Goal: Task Accomplishment & Management: Complete application form

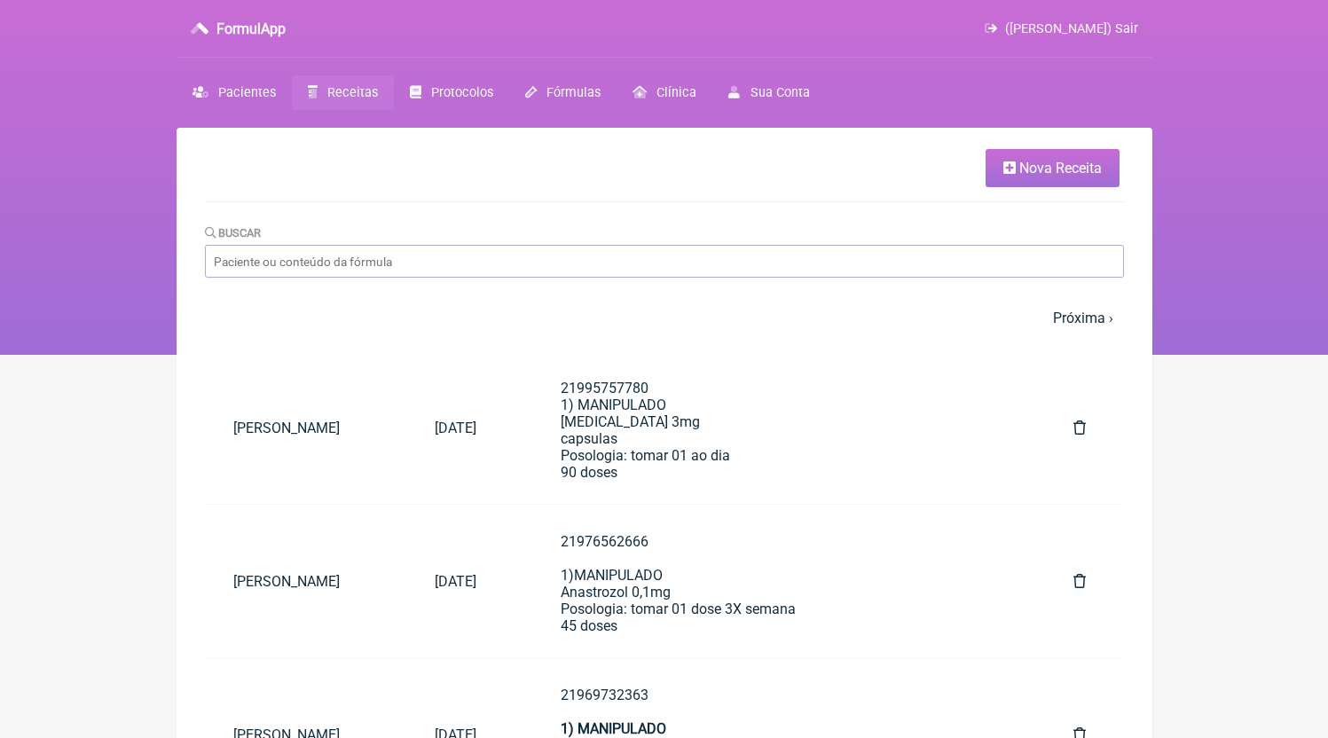
click at [1041, 184] on link "Nova Receita" at bounding box center [1052, 168] width 134 height 38
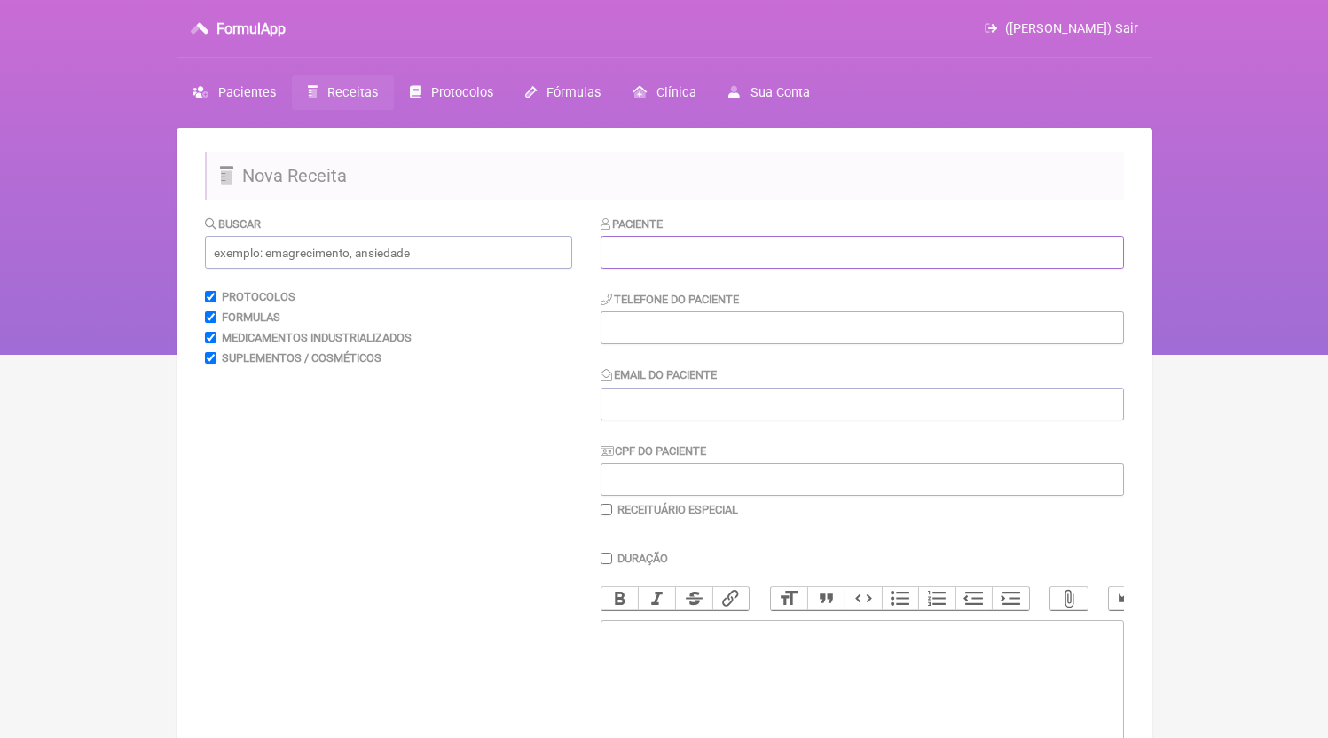
click at [887, 269] on input "text" at bounding box center [861, 252] width 523 height 33
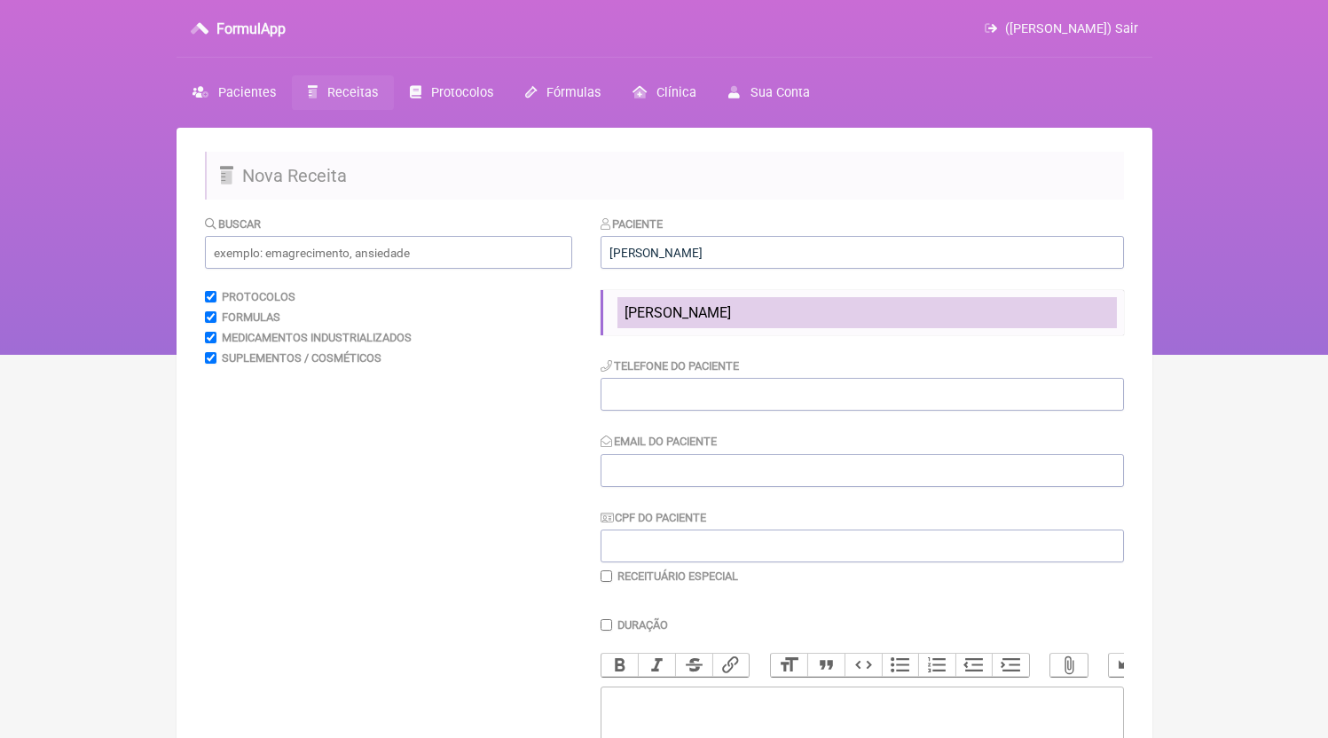
click at [740, 303] on li "[PERSON_NAME]" at bounding box center [866, 312] width 499 height 31
type input "[PERSON_NAME]"
type input "21999992628"
type input "[EMAIL_ADDRESS][DOMAIN_NAME]"
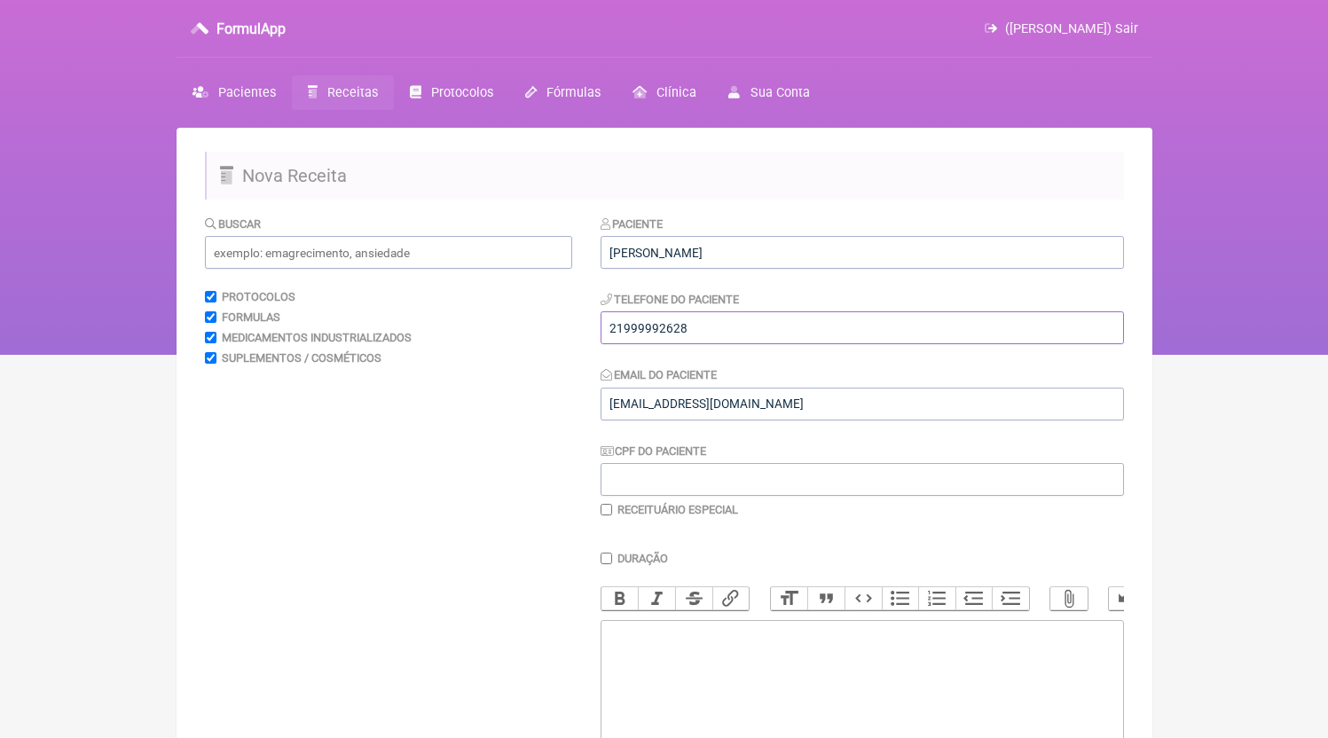
click at [715, 339] on input "21999992628" at bounding box center [861, 327] width 523 height 33
click at [719, 683] on trix-editor at bounding box center [861, 726] width 523 height 213
paste trix-editor "<div>21999992628</div>"
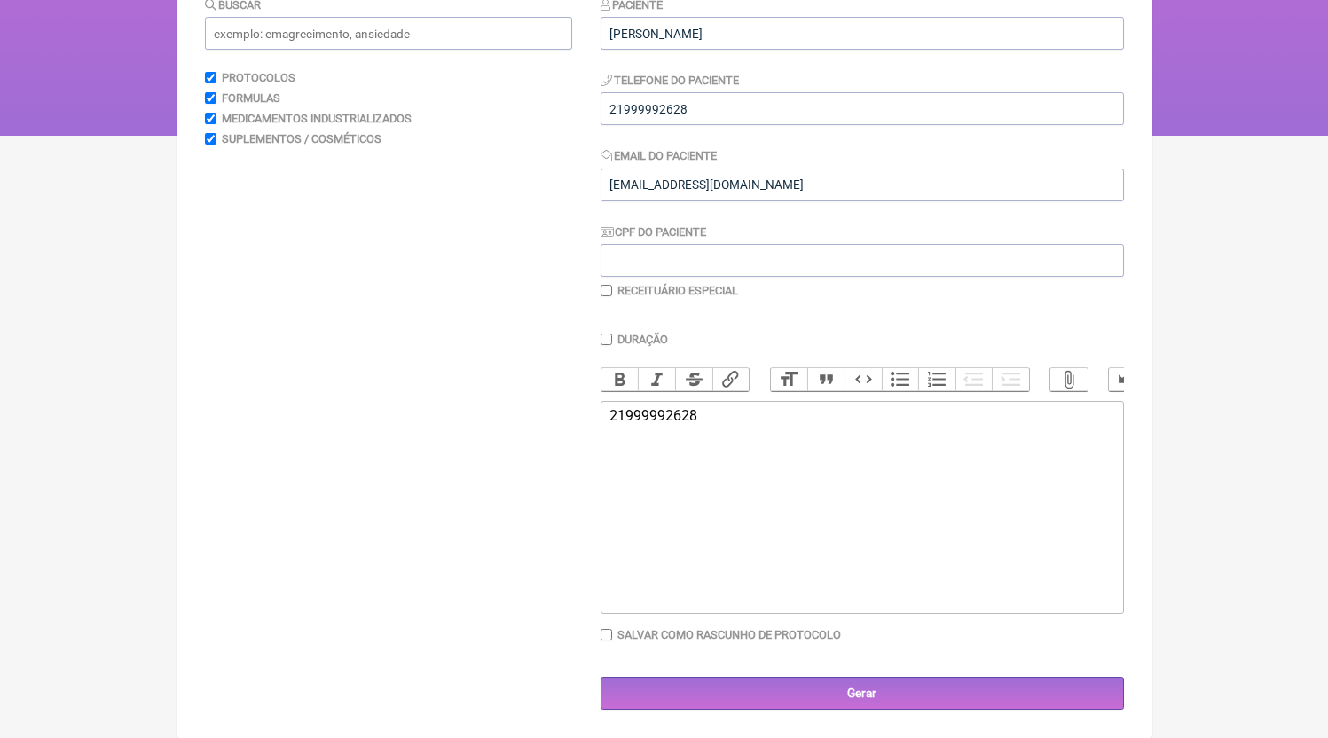
paste trix-editor "<div>21999992628<br><br>21999992628<br>1) MANIPULADO<br>Ioimbina 10mg<br>L-Feni…"
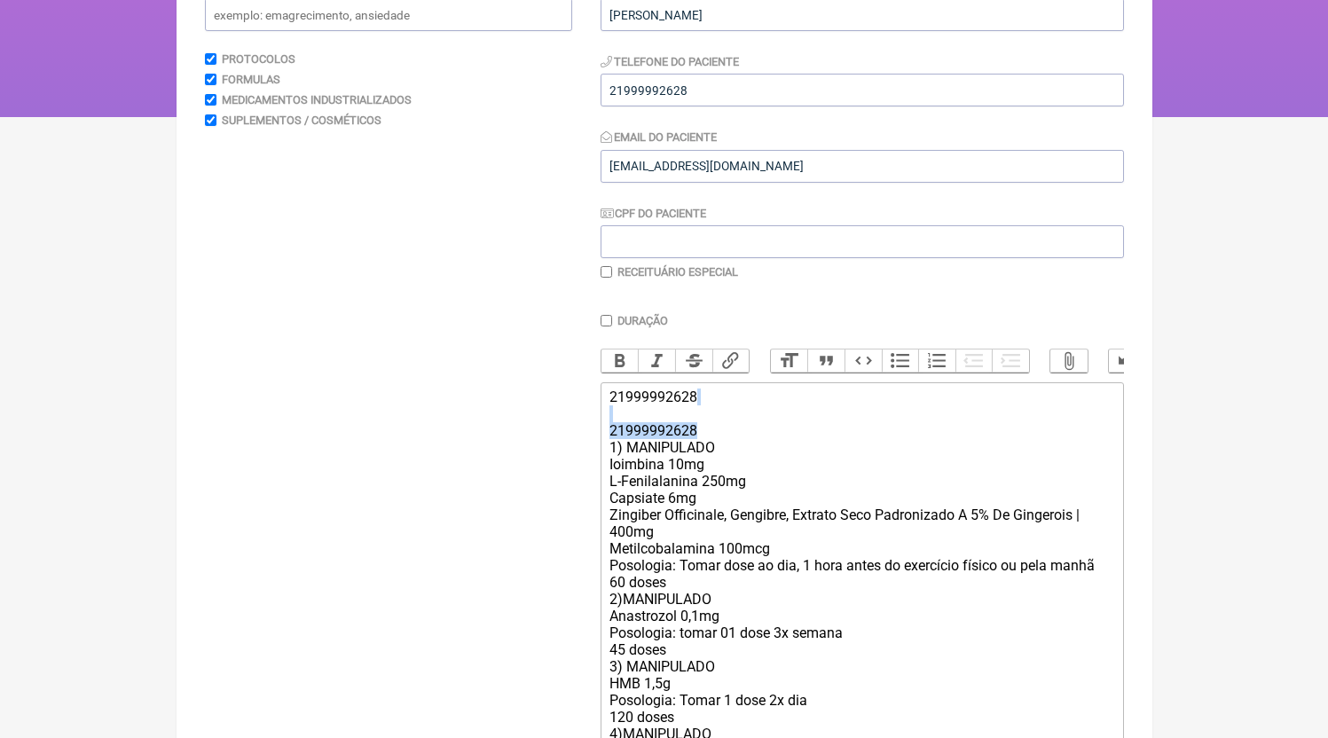
drag, startPoint x: 712, startPoint y: 451, endPoint x: 520, endPoint y: 440, distance: 192.8
click at [520, 440] on form "Buscar Protocolos Formulas Medicamentos Industrializados Suplementos / Cosmétic…" at bounding box center [664, 436] width 919 height 919
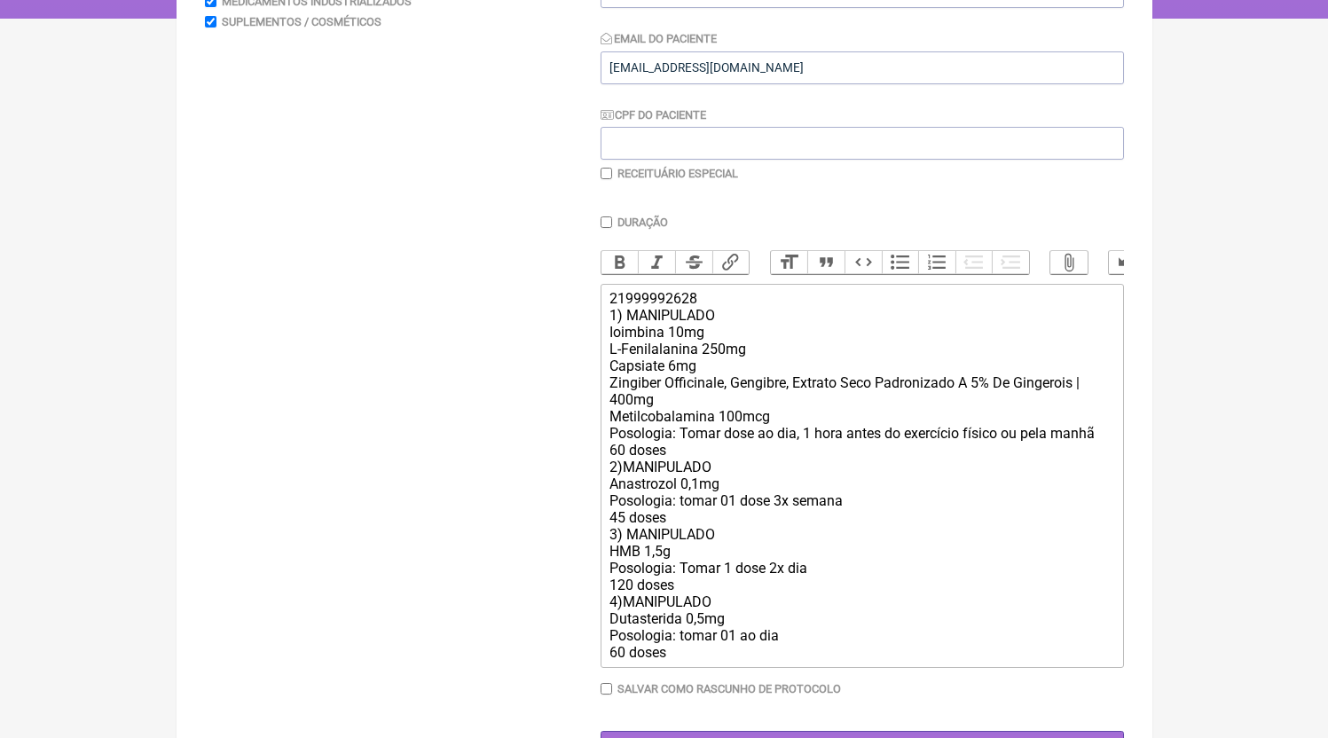
scroll to position [409, 0]
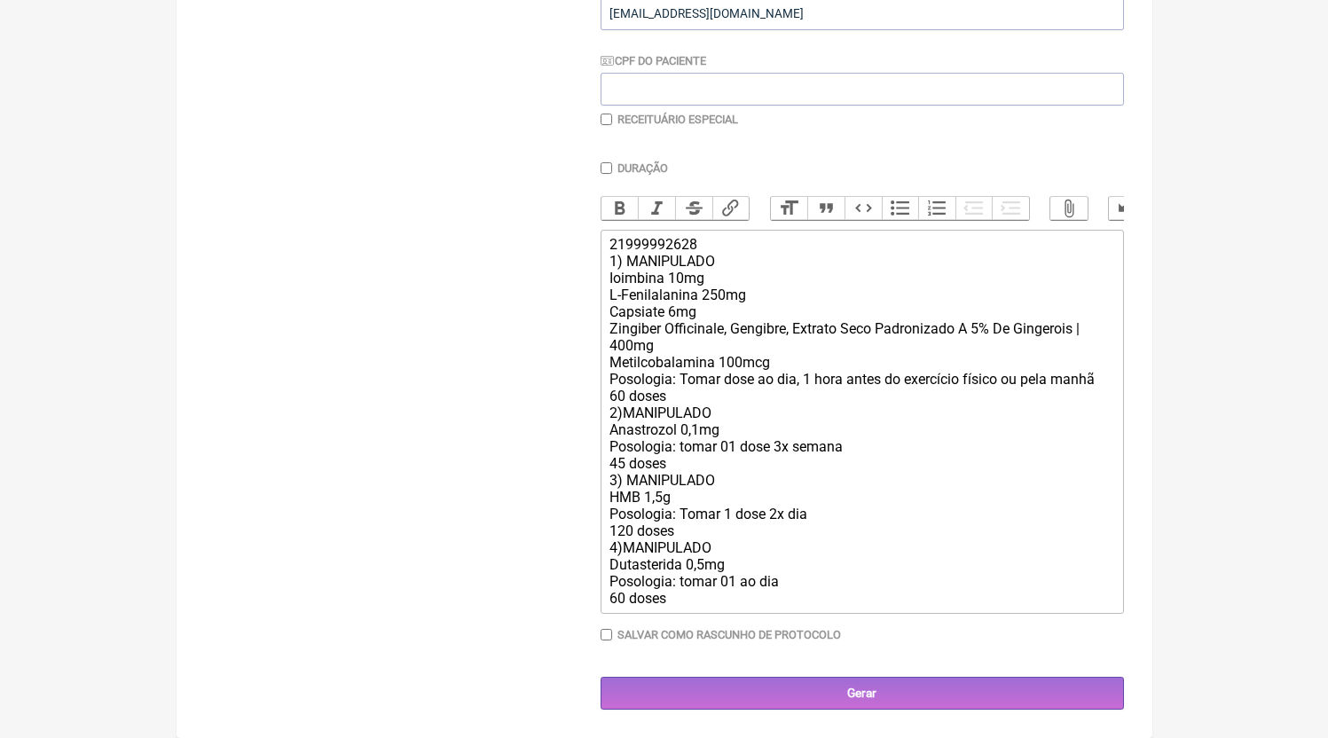
click at [694, 392] on div "21999992628 1) MANIPULADO Ioimbina 10mg L-Fenilalanina 250mg Capsiate 6mg Zingi…" at bounding box center [861, 421] width 504 height 371
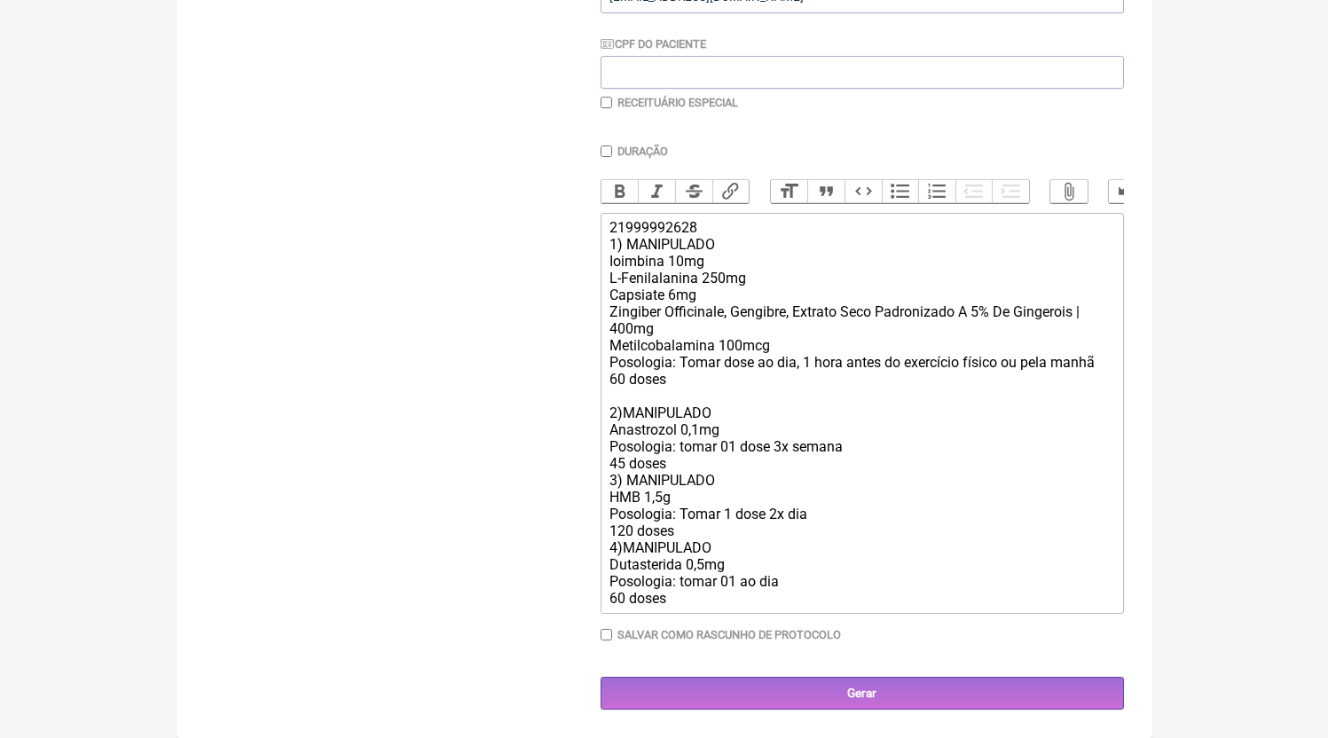
click at [698, 485] on div "21999992628 1) MANIPULADO Ioimbina 10mg L-Fenilalanina 250mg Capsiate 6mg Zingi…" at bounding box center [861, 413] width 504 height 388
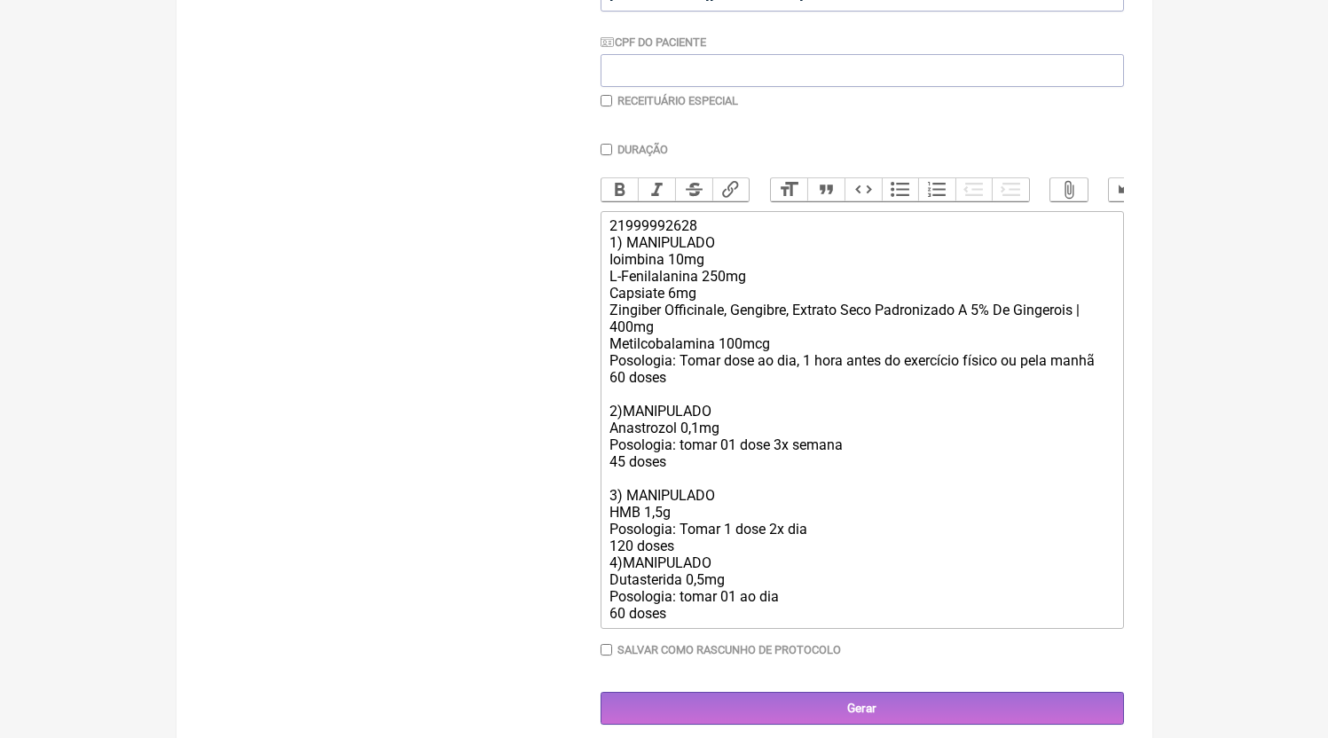
click at [696, 561] on div "21999992628 1) MANIPULADO Ioimbina 10mg L-Fenilalanina 250mg Capsiate 6mg Zingi…" at bounding box center [861, 419] width 504 height 404
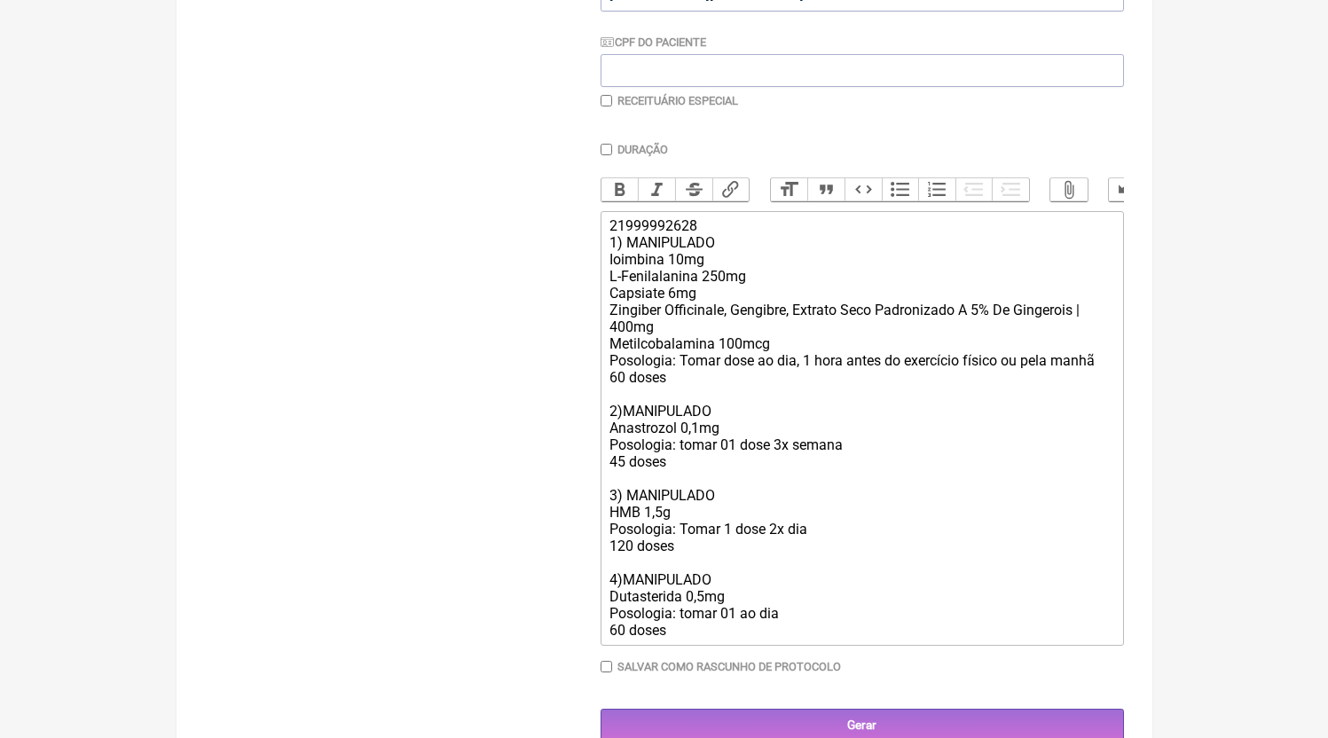
click at [748, 367] on div "21999992628 1) MANIPULADO Ioimbina 10mg L-Fenilalanina 250mg Capsiate 6mg Zingi…" at bounding box center [861, 427] width 504 height 421
click at [822, 363] on div "21999992628 1) MANIPULADO Ioimbina 10mg L-Fenilalanina 250mg Capsiate 6mg Zingi…" at bounding box center [861, 427] width 504 height 421
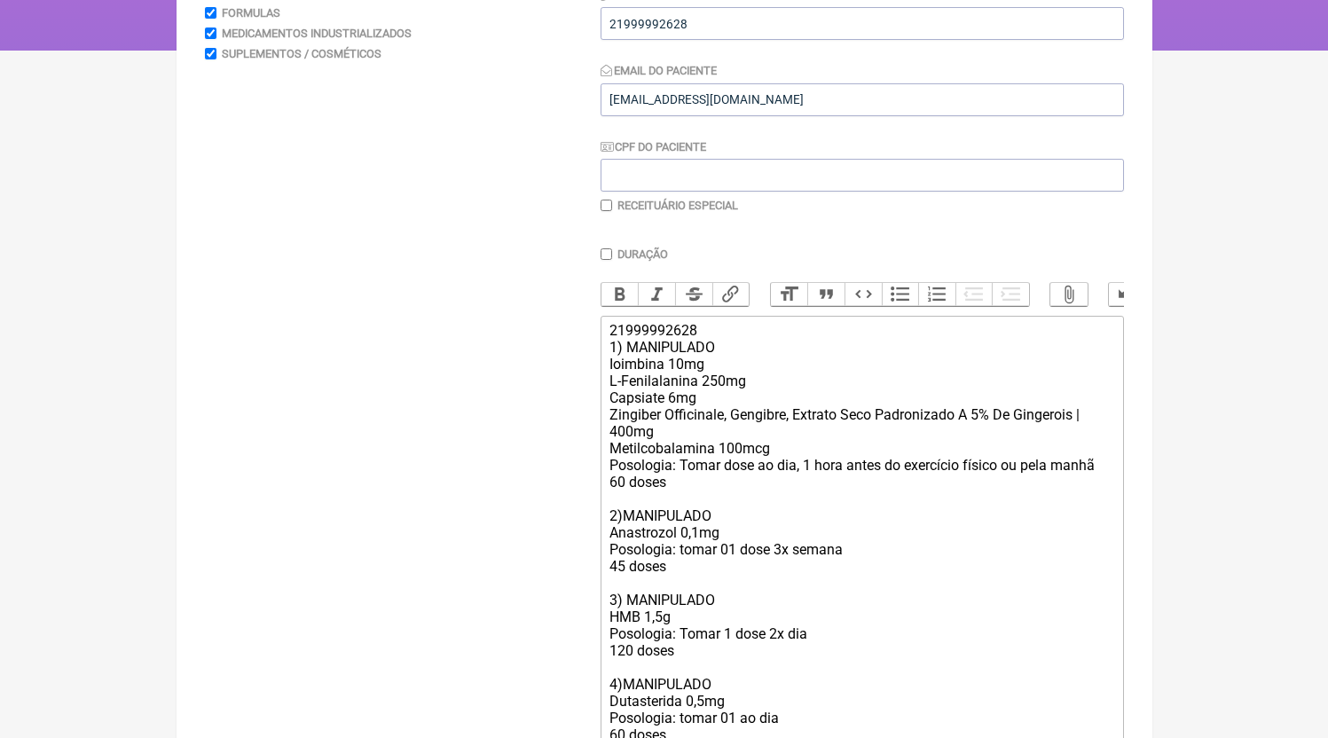
scroll to position [459, 0]
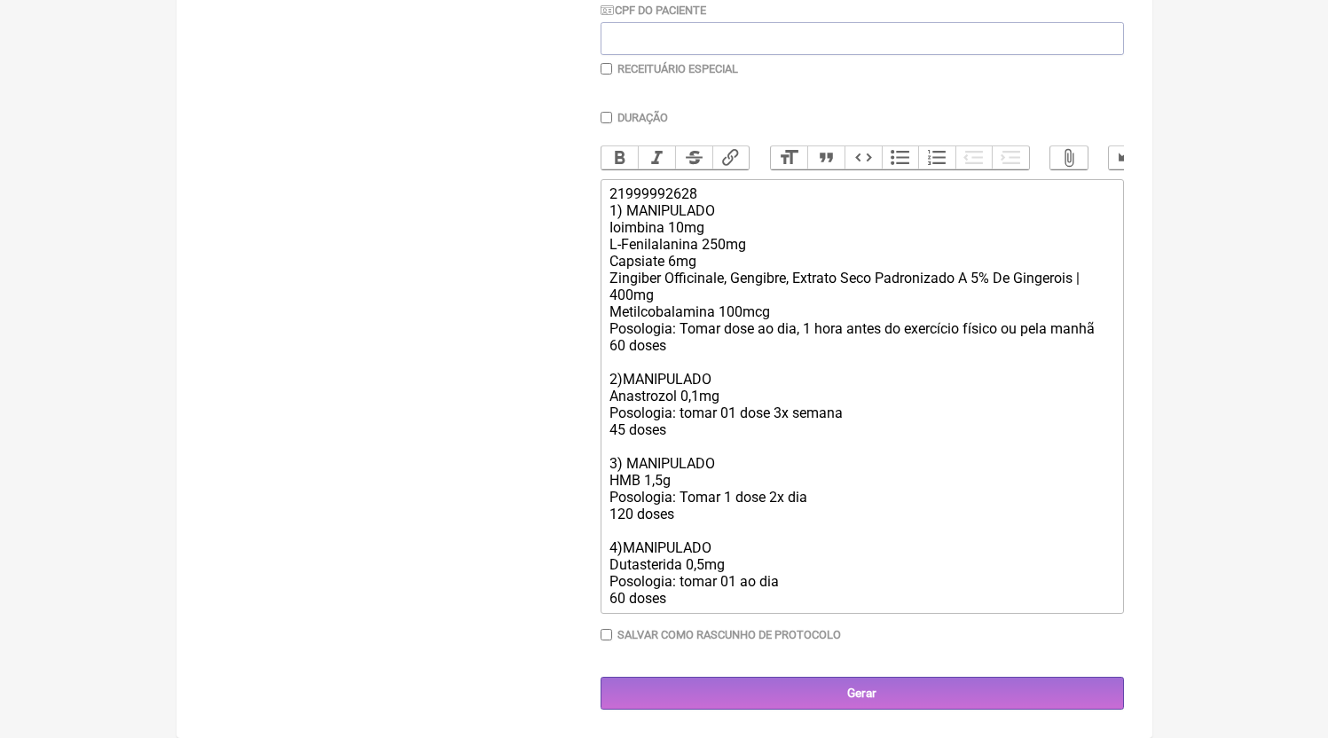
click at [702, 588] on div "21999992628 1) MANIPULADO Ioimbina 10mg L-Fenilalanina 250mg Capsiate 6mg Zingi…" at bounding box center [861, 395] width 504 height 421
click at [697, 608] on trix-editor "21999992628 1) MANIPULADO Ioimbina 10mg L-Fenilalanina 250mg Capsiate 6mg Zingi…" at bounding box center [861, 396] width 523 height 435
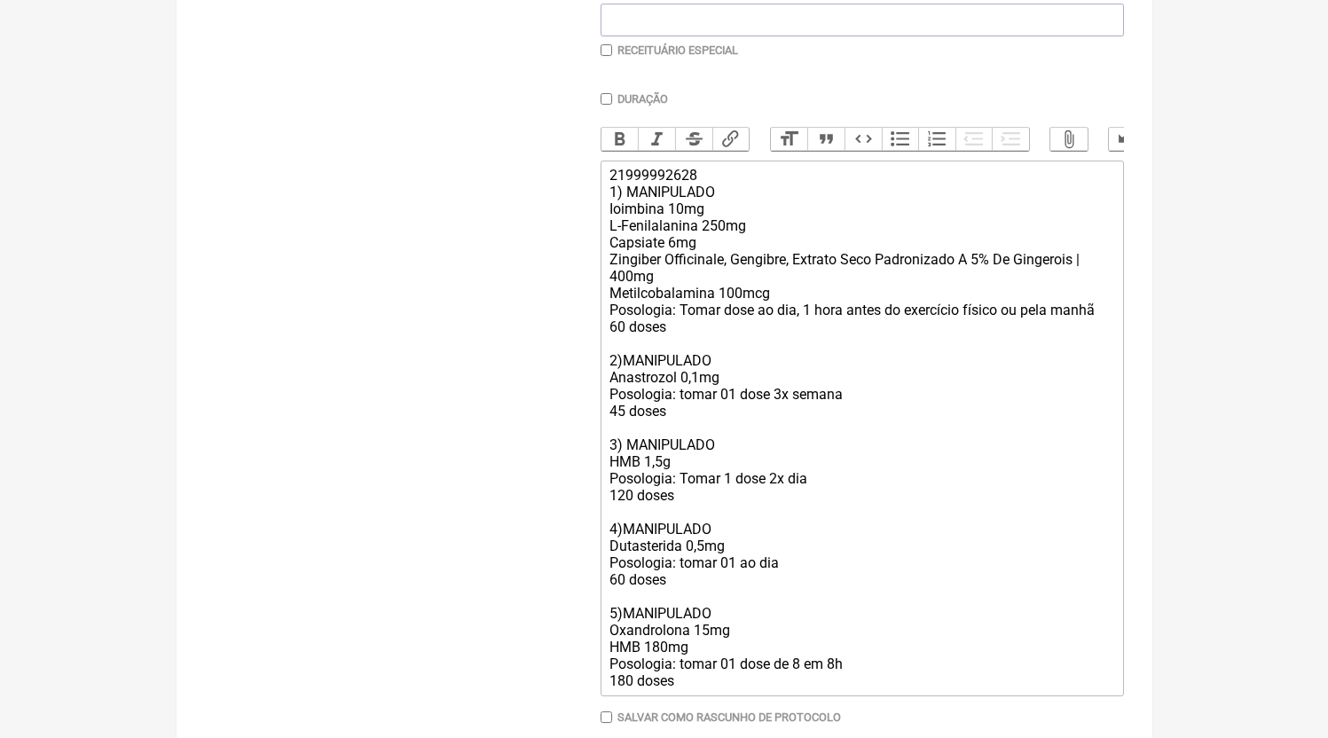
scroll to position [561, 0]
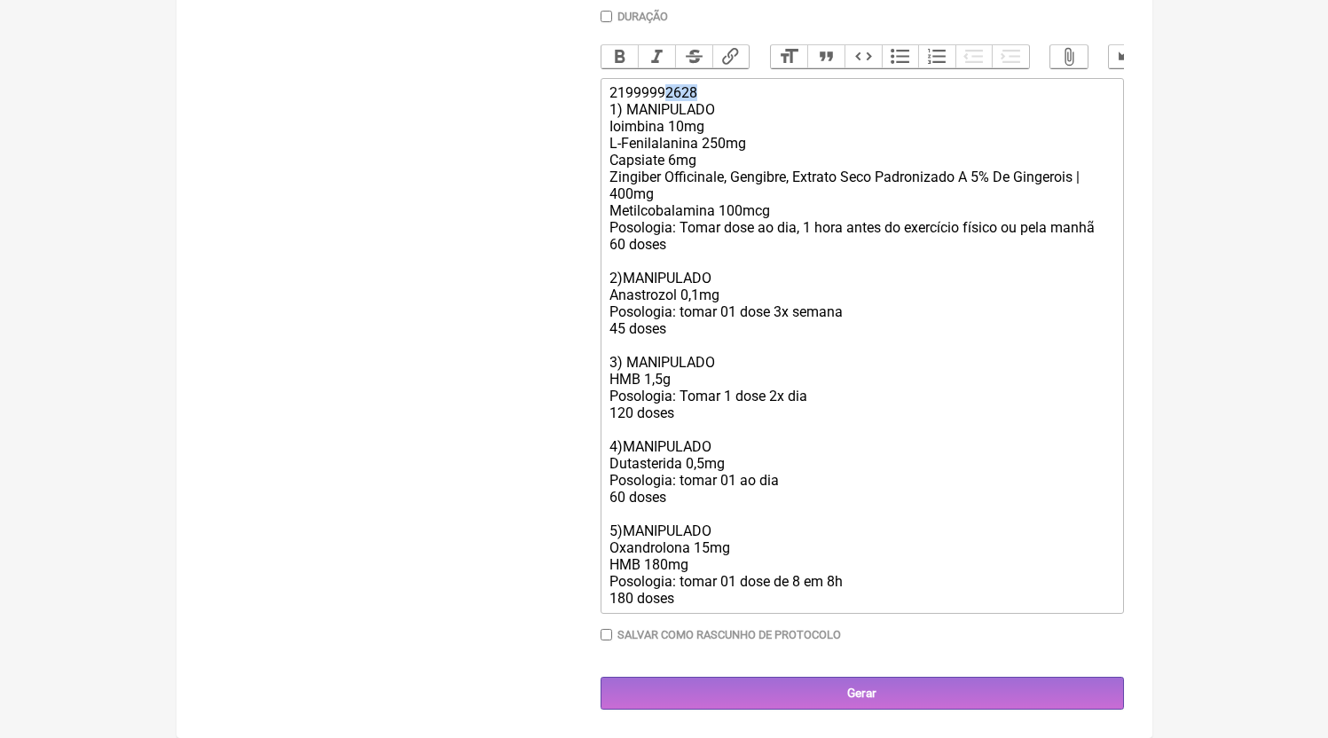
drag, startPoint x: 720, startPoint y: 88, endPoint x: 668, endPoint y: 89, distance: 52.3
click at [668, 89] on div "21999992628 1) MANIPULADO Ioimbina 10mg L-Fenilalanina 250mg Capsiate 6mg Zingi…" at bounding box center [861, 345] width 504 height 522
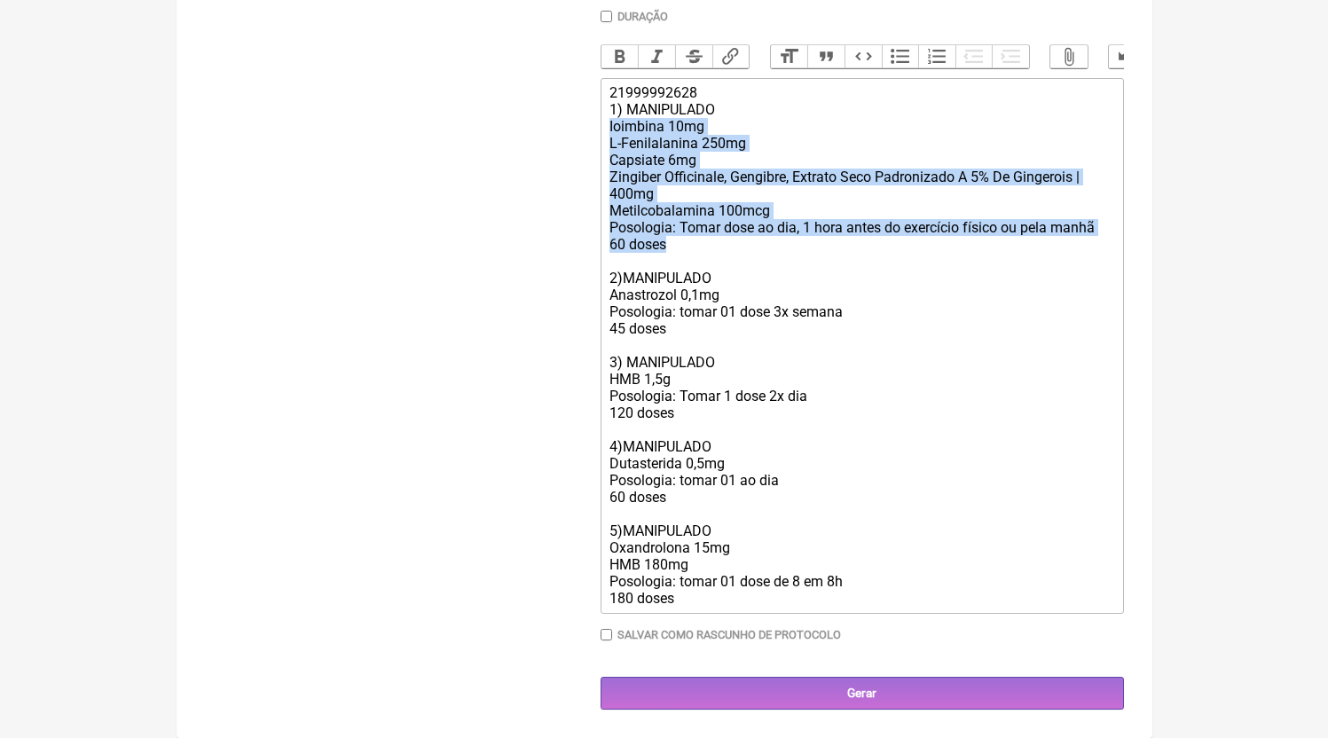
drag, startPoint x: 674, startPoint y: 248, endPoint x: 494, endPoint y: 129, distance: 216.2
click at [494, 129] on form "Buscar Protocolos Formulas Medicamentos Industrializados Suplementos / Cosmétic…" at bounding box center [664, 191] width 919 height 1037
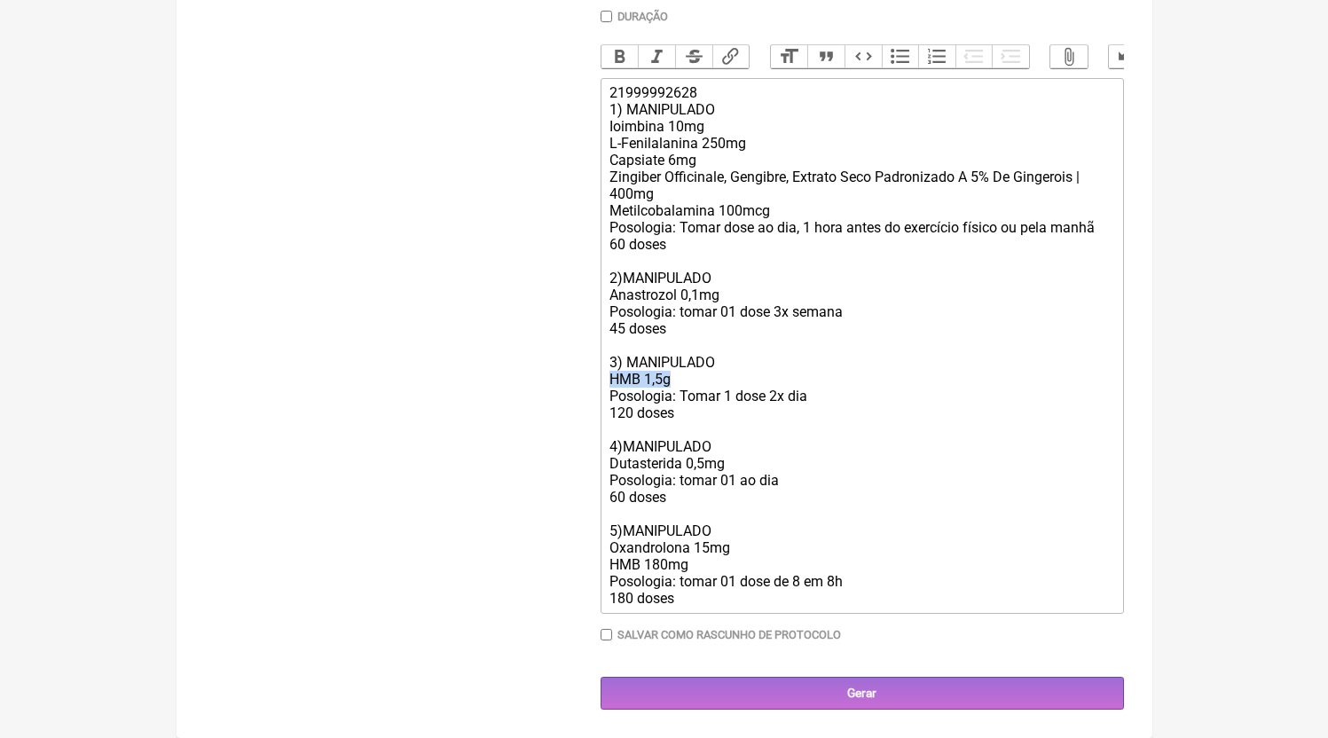
drag, startPoint x: 691, startPoint y: 376, endPoint x: 521, endPoint y: 373, distance: 170.3
click at [521, 373] on form "Buscar Protocolos Formulas Medicamentos Industrializados Suplementos / Cosmétic…" at bounding box center [664, 191] width 919 height 1037
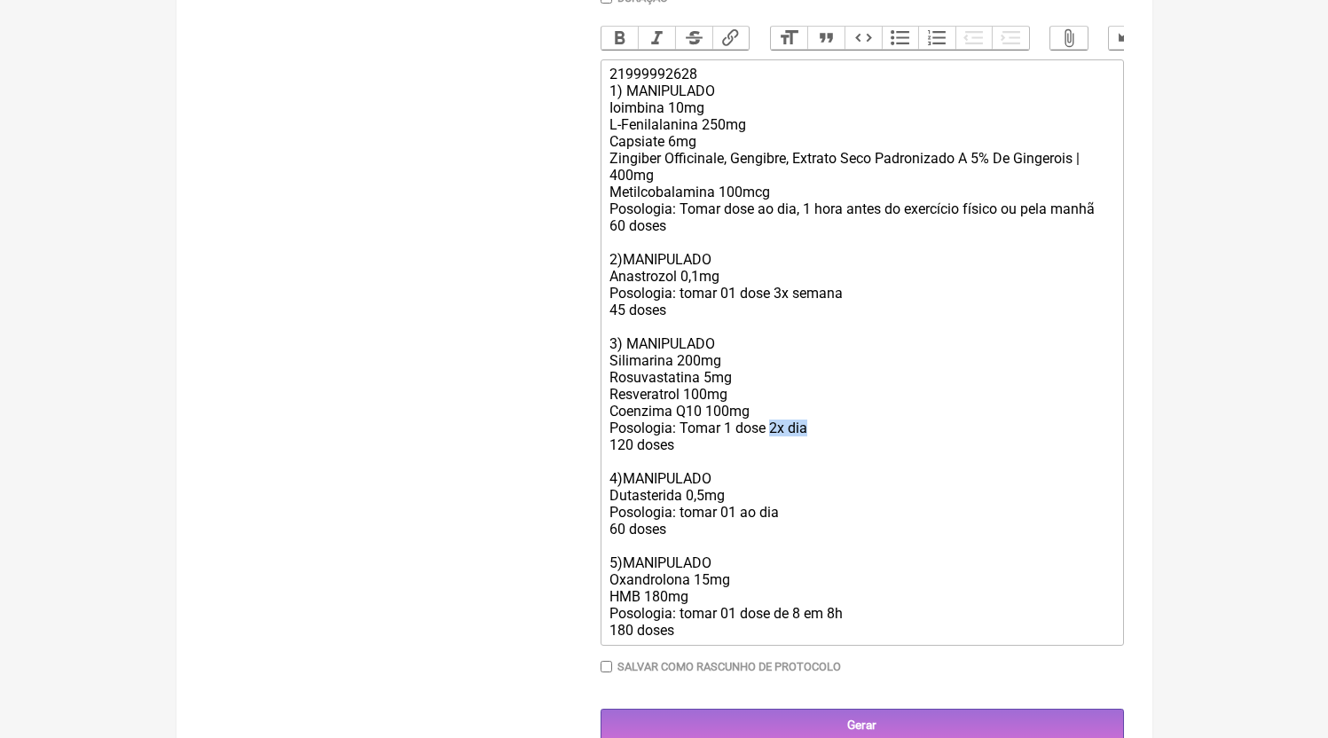
drag, startPoint x: 772, startPoint y: 443, endPoint x: 817, endPoint y: 449, distance: 45.7
click at [817, 449] on div "21999992628 1) MANIPULADO Ioimbina 10mg L-Fenilalanina 250mg Capsiate 6mg Zingi…" at bounding box center [861, 352] width 504 height 573
drag, startPoint x: 622, startPoint y: 465, endPoint x: 593, endPoint y: 465, distance: 28.4
click at [593, 465] on form "Buscar Protocolos Formulas Medicamentos Industrializados Suplementos / Cosmétic…" at bounding box center [664, 197] width 919 height 1087
type trix-editor "<div>21999992628<br>1) MANIPULADO<br>Ioimbina 10mg<br>L-Fenilalanina 250mg<br>C…"
